Goal: Navigation & Orientation: Find specific page/section

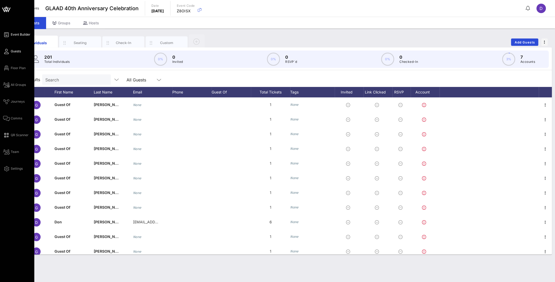
click at [17, 33] on span "Event Builder" at bounding box center [21, 34] width 20 height 5
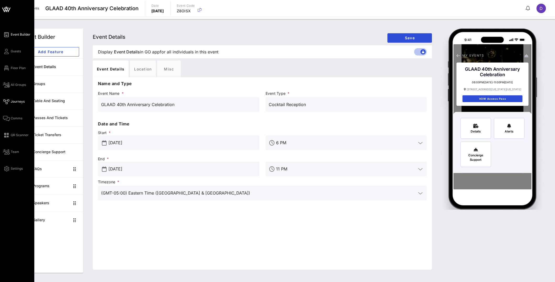
click at [13, 100] on span "Journeys" at bounding box center [18, 101] width 14 height 5
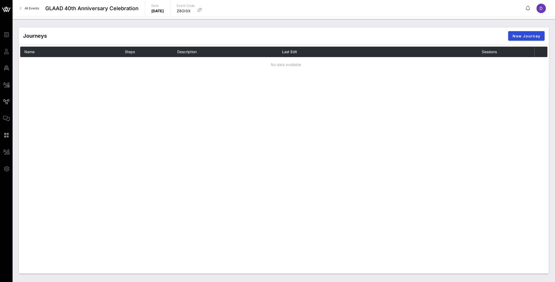
click at [396, 237] on div "Journeys New Journey Name Steps Description Last Edit Sessions No data available" at bounding box center [284, 151] width 530 height 246
click at [74, 11] on span "GLAAD 40th Anniversary Celebration" at bounding box center [91, 8] width 93 height 8
click at [35, 8] on span "All Events" at bounding box center [32, 8] width 14 height 4
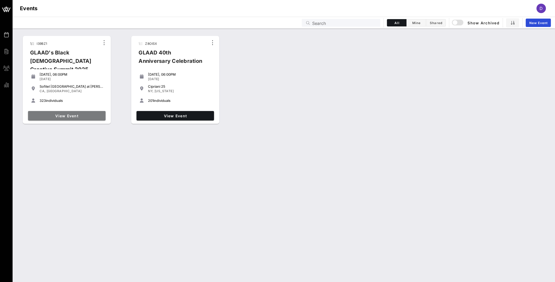
click at [75, 115] on span "View Event" at bounding box center [66, 116] width 73 height 4
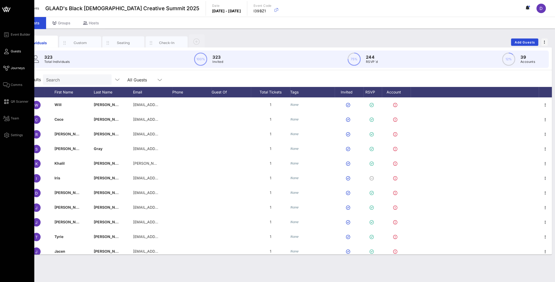
click at [15, 67] on span "Journeys" at bounding box center [18, 68] width 14 height 5
